Goal: Ask a question

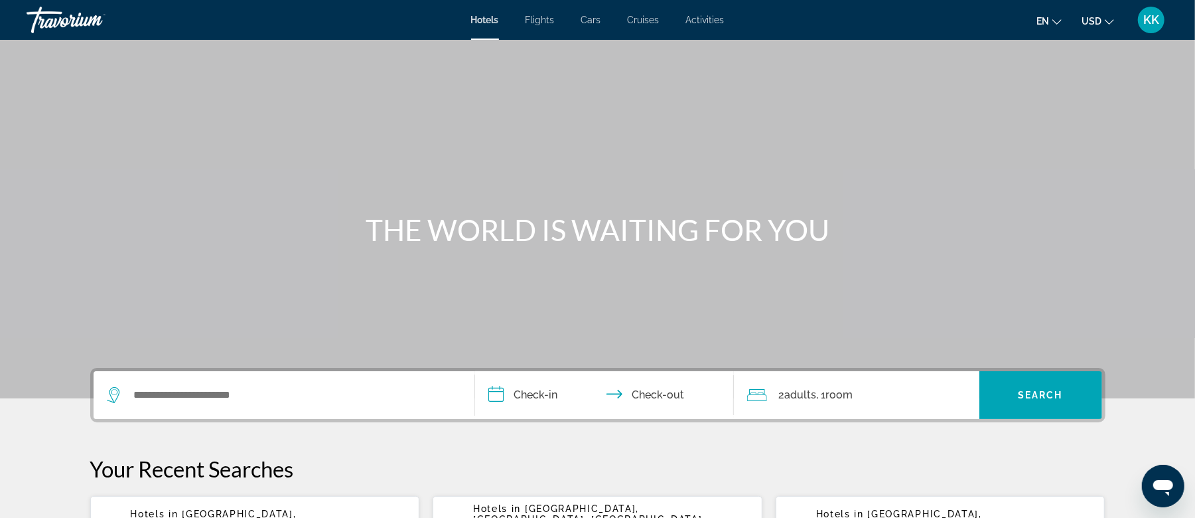
click at [1164, 485] on icon "Open messaging window" at bounding box center [1163, 487] width 20 height 16
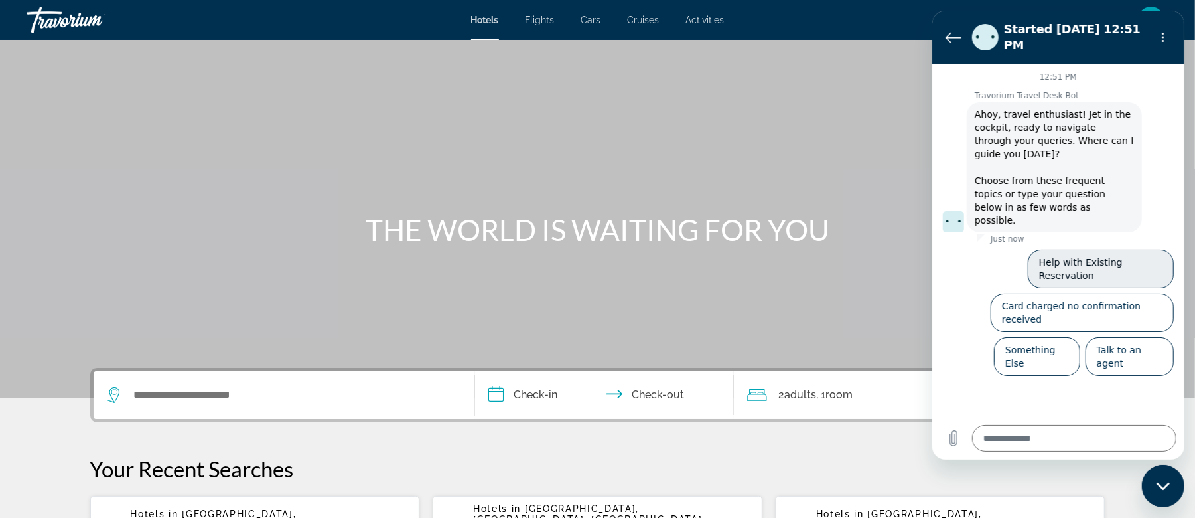
click at [1060, 249] on button "Help with Existing Reservation" at bounding box center [1100, 268] width 146 height 38
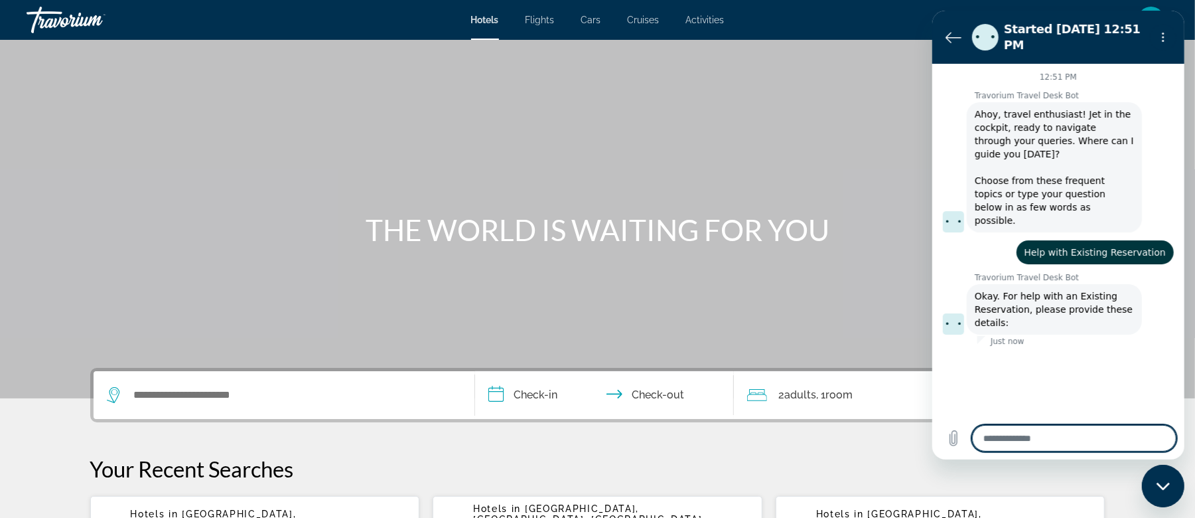
type textarea "*"
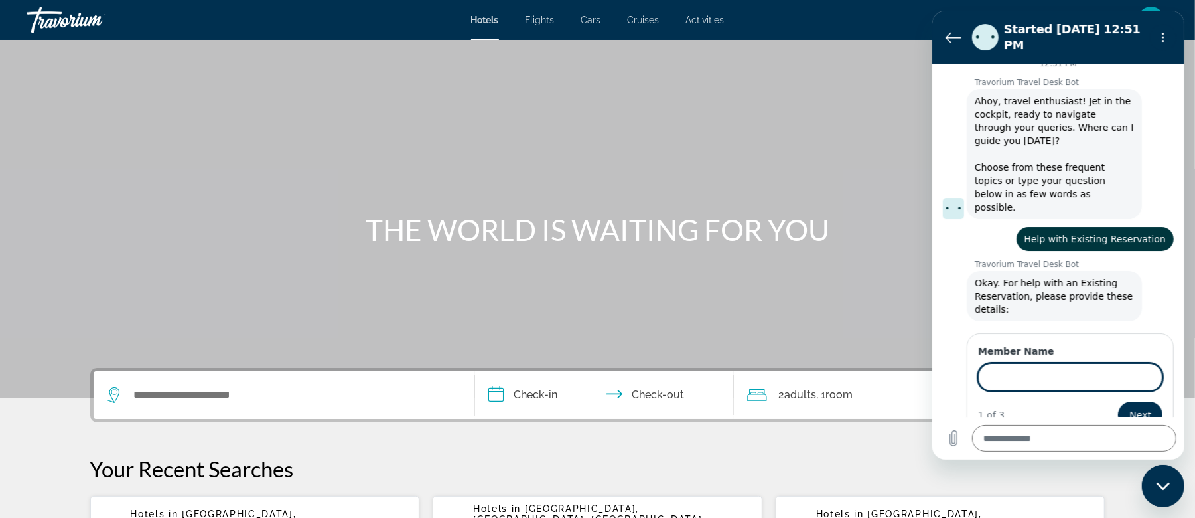
scroll to position [12, 0]
